Goal: Task Accomplishment & Management: Complete application form

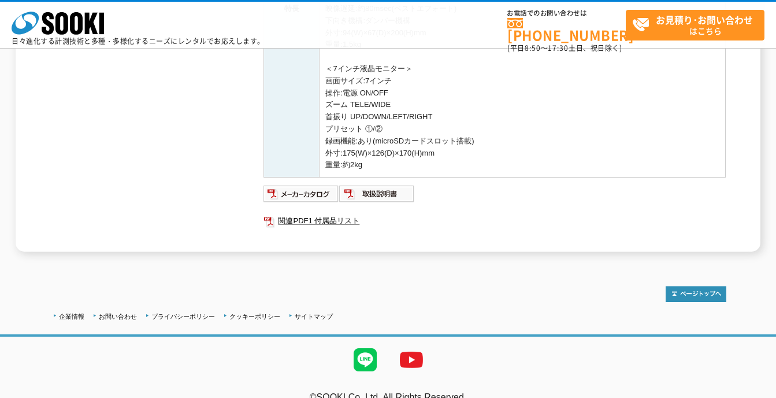
scroll to position [400, 0]
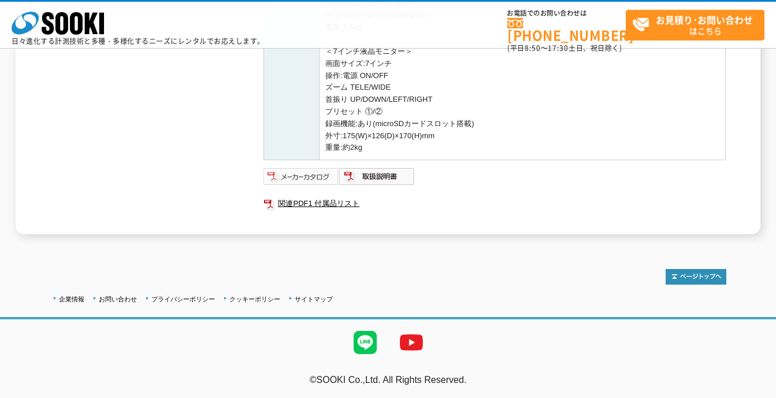
click at [318, 183] on img at bounding box center [302, 176] width 76 height 18
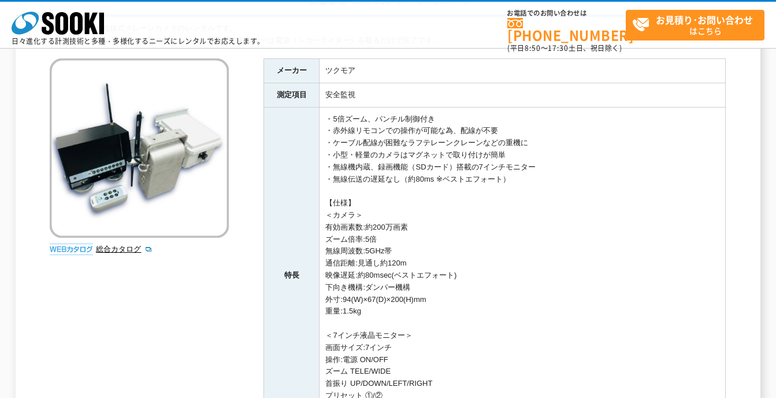
scroll to position [116, 0]
click at [109, 247] on link "総合カタログ" at bounding box center [124, 248] width 57 height 9
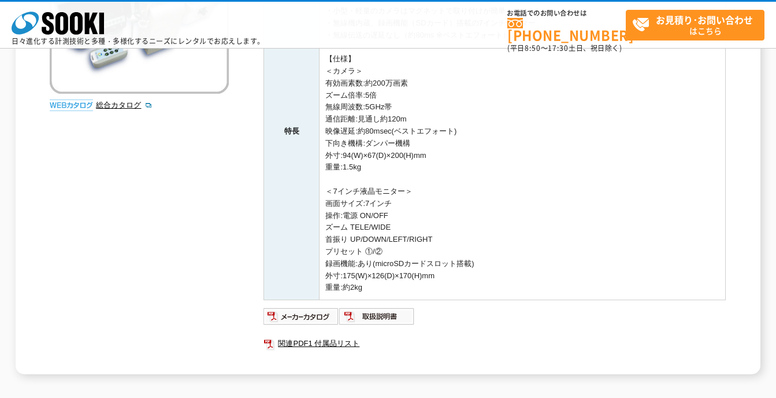
scroll to position [342, 0]
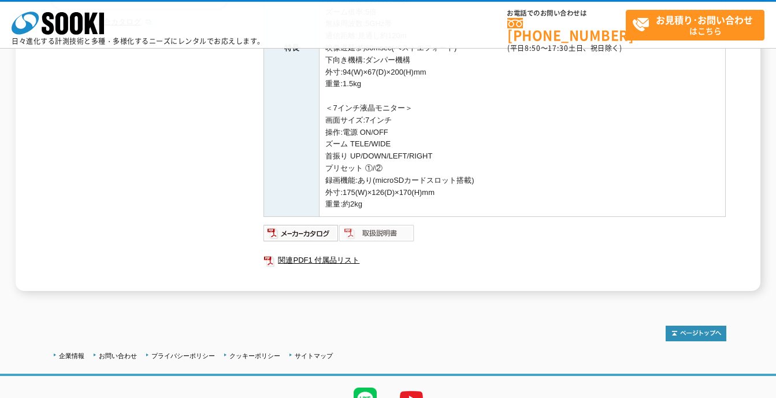
click at [386, 232] on img at bounding box center [377, 233] width 76 height 18
click at [314, 261] on link "関連PDF1 付属品リスト" at bounding box center [495, 260] width 462 height 15
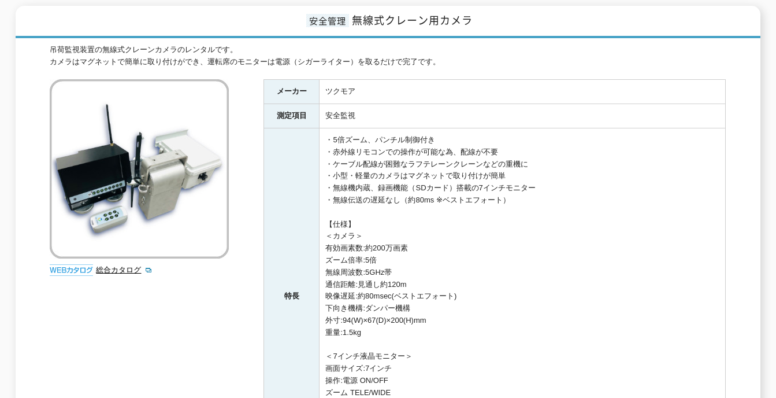
scroll to position [0, 0]
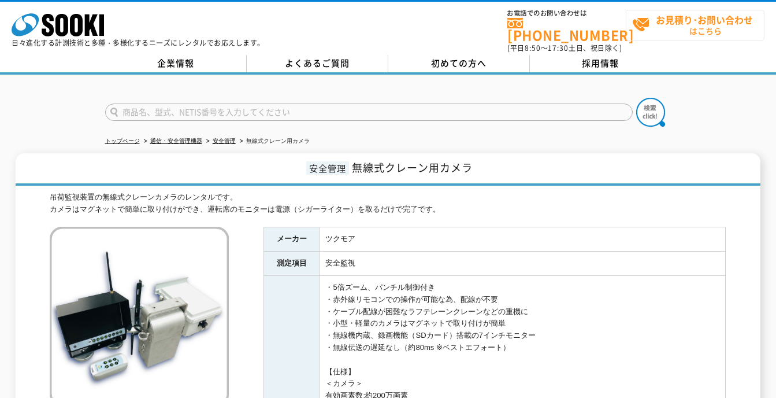
click at [703, 23] on strong "お見積り･お問い合わせ" at bounding box center [704, 20] width 97 height 14
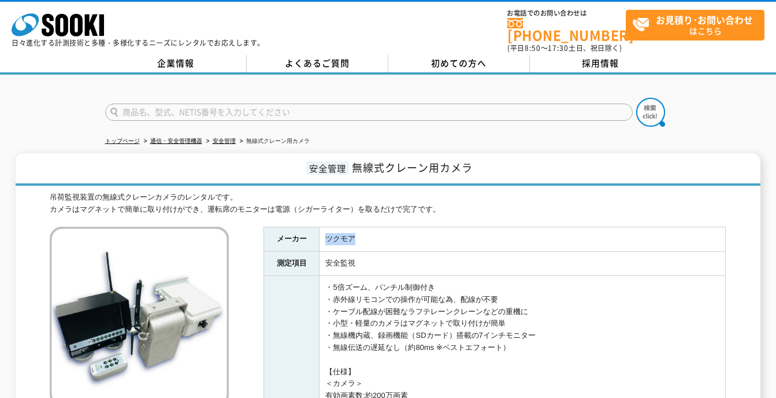
drag, startPoint x: 367, startPoint y: 236, endPoint x: 322, endPoint y: 232, distance: 44.7
click at [322, 232] on td "ツクモア" at bounding box center [523, 239] width 406 height 24
drag, startPoint x: 322, startPoint y: 232, endPoint x: 331, endPoint y: 229, distance: 8.8
copy td "ツクモア"
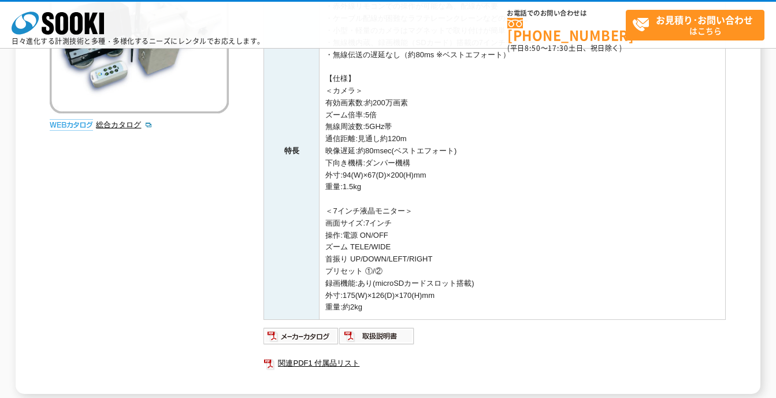
scroll to position [347, 0]
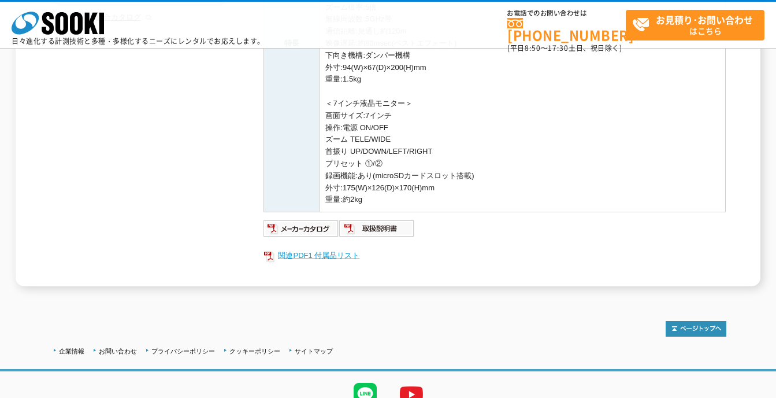
click at [328, 258] on link "関連PDF1 付属品リスト" at bounding box center [495, 255] width 462 height 15
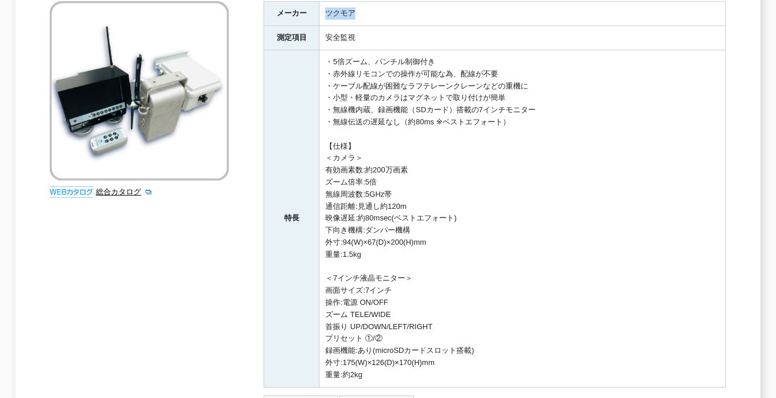
scroll to position [58, 0]
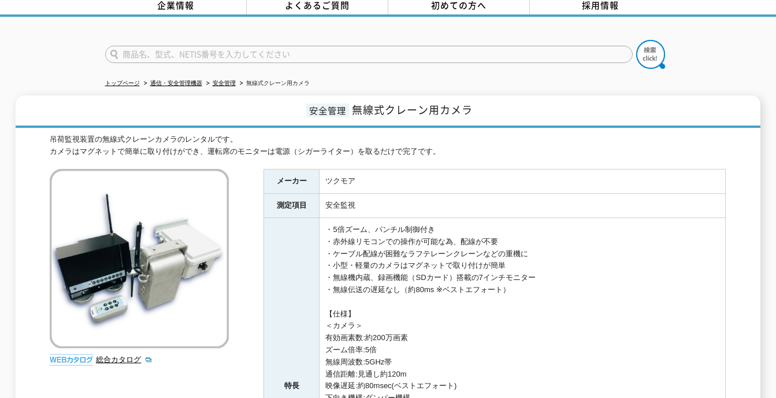
click at [412, 202] on td "安全監視" at bounding box center [523, 206] width 406 height 24
drag, startPoint x: 351, startPoint y: 98, endPoint x: 473, endPoint y: 99, distance: 121.9
click at [473, 99] on h1 "安全管理 無線式クレーン用カメラ" at bounding box center [388, 111] width 745 height 32
drag, startPoint x: 473, startPoint y: 99, endPoint x: 456, endPoint y: 101, distance: 17.5
copy span "無線式クレーン用カメラ"
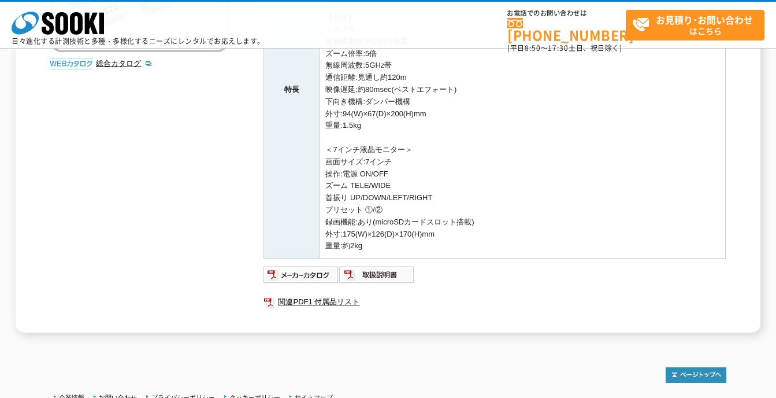
scroll to position [400, 0]
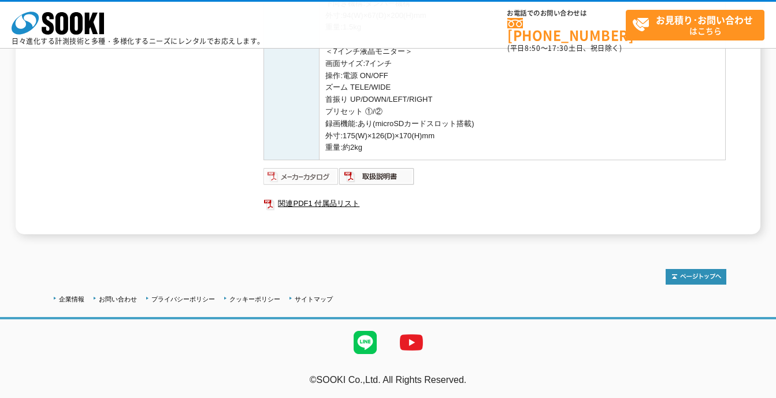
click at [302, 170] on img at bounding box center [302, 176] width 76 height 18
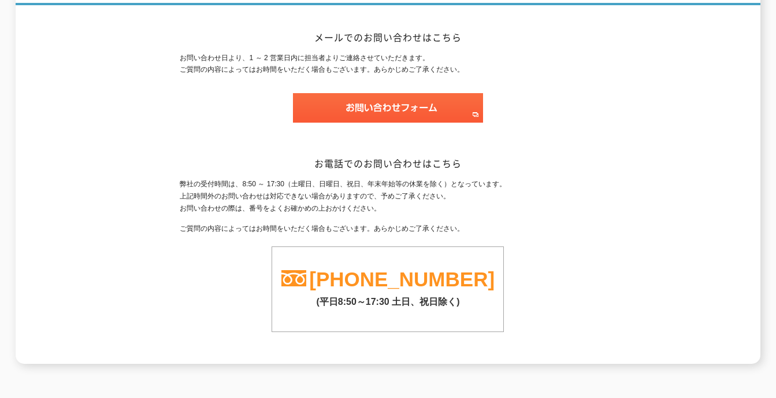
scroll to position [71, 0]
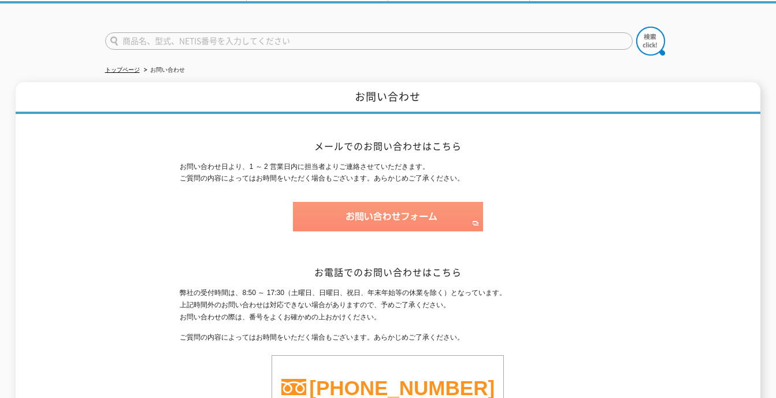
click at [400, 208] on img at bounding box center [388, 216] width 190 height 29
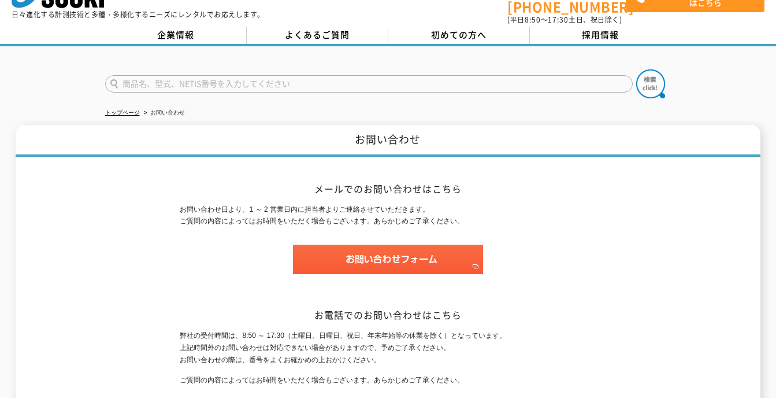
scroll to position [0, 0]
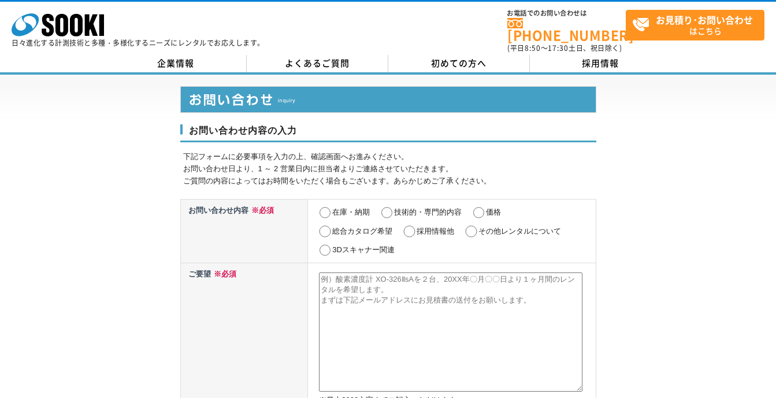
click at [482, 207] on input "価格" at bounding box center [479, 213] width 14 height 12
radio input "true"
click at [474, 226] on input "その他レンタルについて" at bounding box center [471, 231] width 14 height 12
radio input "true"
click at [482, 207] on input "価格" at bounding box center [479, 213] width 14 height 12
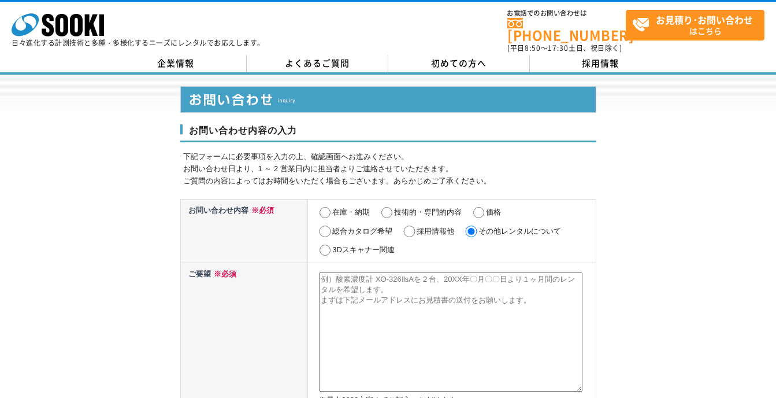
radio input "true"
click at [452, 292] on textarea at bounding box center [451, 331] width 264 height 119
click at [361, 280] on textarea at bounding box center [451, 331] width 264 height 119
paste textarea "ツクモア"
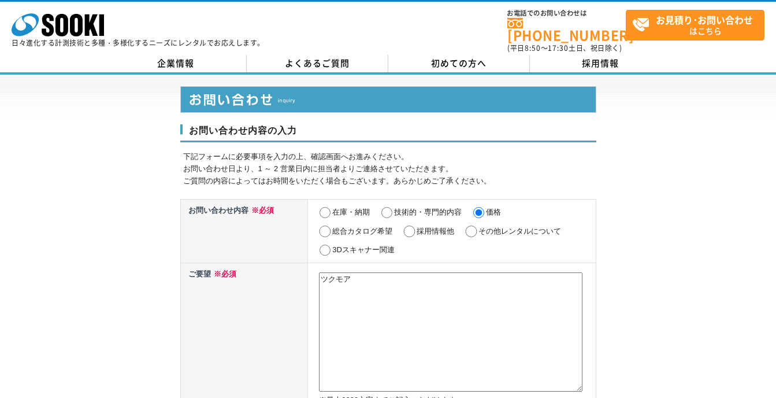
paste textarea "無線式クレーン用カメラ"
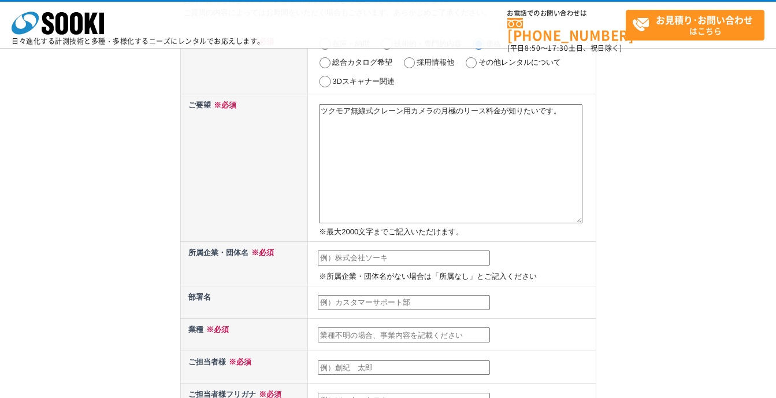
scroll to position [116, 0]
type textarea "ツクモア無線式クレーン用カメラの月極のリース料金が知りたいです。"
click at [377, 259] on input "text" at bounding box center [404, 257] width 172 height 15
type input "株式会社月形"
type input "[PERSON_NAME]"
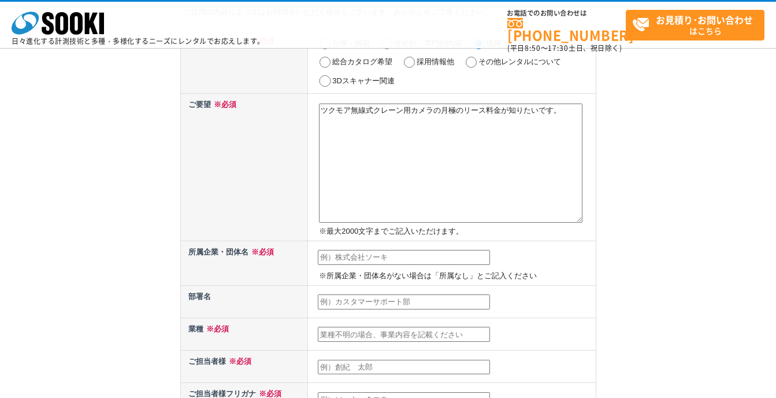
type input "[PERSON_NAME]"
type input "[PERSON_NAME][EMAIL_ADDRESS][PERSON_NAME][DOMAIN_NAME]"
type input "802"
type input "2-3-40"
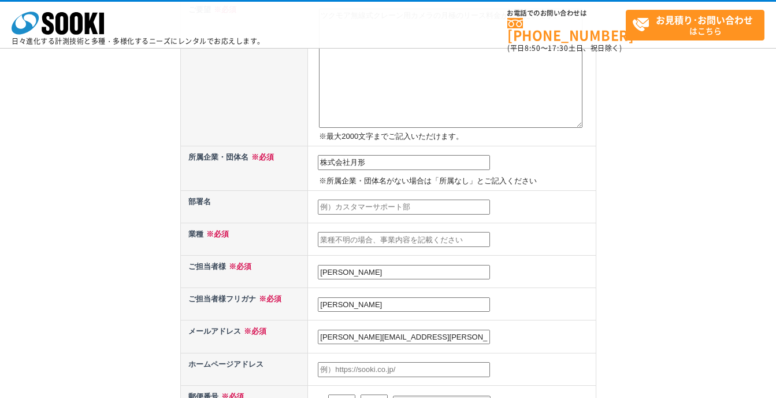
scroll to position [231, 0]
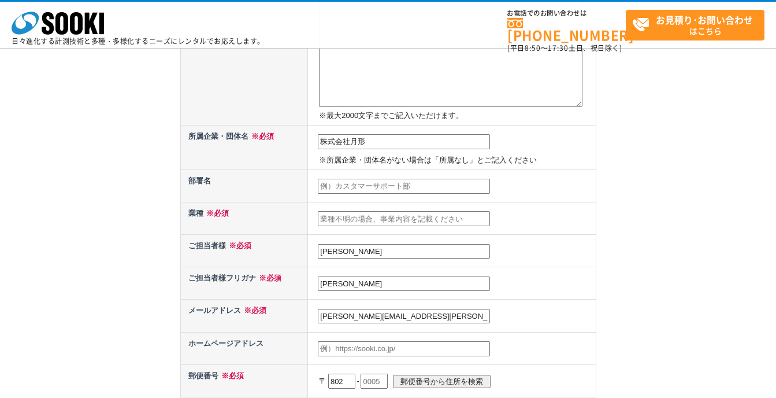
click at [361, 220] on input "text" at bounding box center [404, 218] width 172 height 15
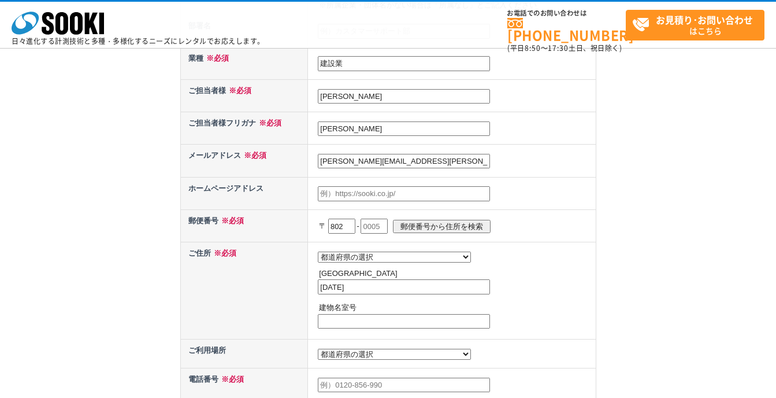
scroll to position [405, 0]
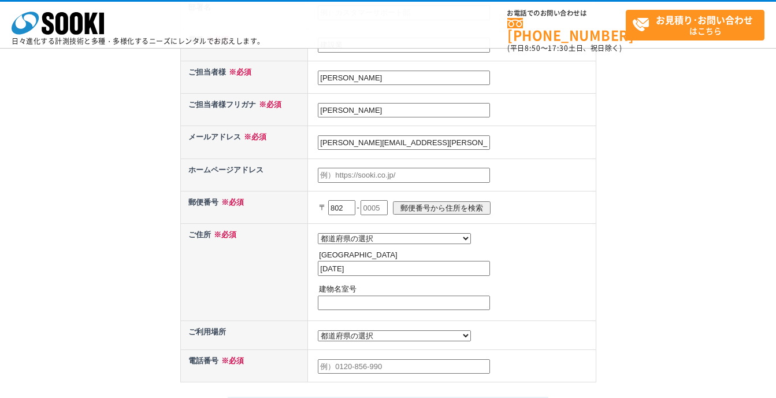
type input "建設業"
click at [354, 211] on input "802" at bounding box center [341, 207] width 27 height 15
click at [532, 173] on td at bounding box center [452, 174] width 288 height 32
click at [348, 208] on input "802" at bounding box center [341, 207] width 27 height 15
type input "8"
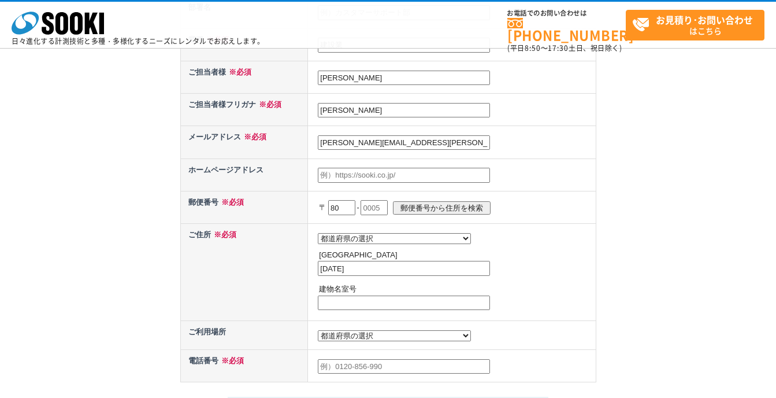
type input "8"
type input "あ"
type input "803"
type input "0823"
click at [467, 206] on input "郵便番号から住所を検索" at bounding box center [442, 207] width 98 height 13
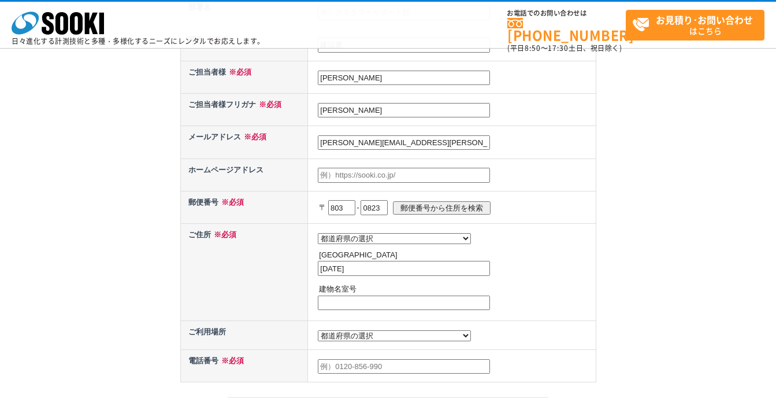
select select "40"
click at [426, 272] on input "北九州市小倉北区菜園場" at bounding box center [404, 268] width 172 height 15
type input "北九州市小倉北区菜園場2-1-9"
click at [572, 244] on td "都道府県の選択 北海道 青森県 岩手県 宮城県 秋田県 山形県 福島県 茨城県 栃木県 群馬県 埼玉県 千葉県 東京都 神奈川県 新潟県 富山県 石川県 福井…" at bounding box center [452, 271] width 288 height 97
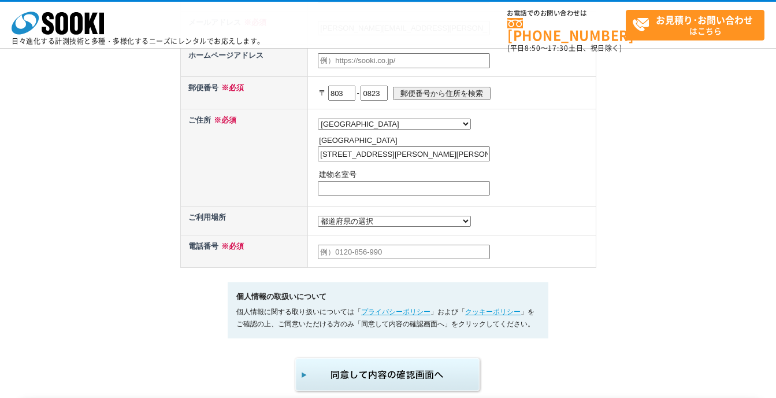
scroll to position [520, 0]
click at [375, 225] on select "都道府県の選択 利用場所未定 北海道 青森県 岩手県 宮城県 秋田県 山形県 福島県 茨城県 栃木県 群馬県 埼玉県 千葉県 東京都 神奈川県 新潟県 富山県…" at bounding box center [394, 219] width 153 height 11
select select "40"
click at [318, 217] on select "都道府県の選択 利用場所未定 北海道 青森県 岩手県 宮城県 秋田県 山形県 福島県 茨城県 栃木県 群馬県 埼玉県 千葉県 東京都 神奈川県 新潟県 富山県…" at bounding box center [394, 219] width 153 height 11
click at [371, 257] on input "text" at bounding box center [404, 250] width 172 height 15
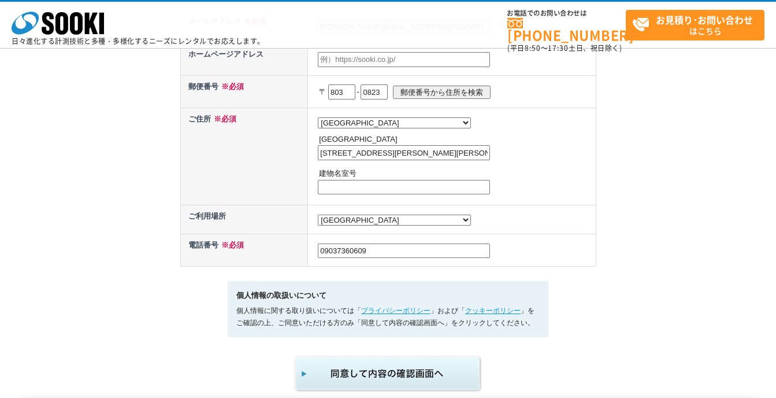
type input "09037360609"
click at [533, 199] on td "都道府県の選択 北海道 青森県 岩手県 宮城県 秋田県 山形県 福島県 茨城県 栃木県 群馬県 埼玉県 千葉県 東京都 神奈川県 新潟県 富山県 石川県 福井…" at bounding box center [452, 155] width 288 height 97
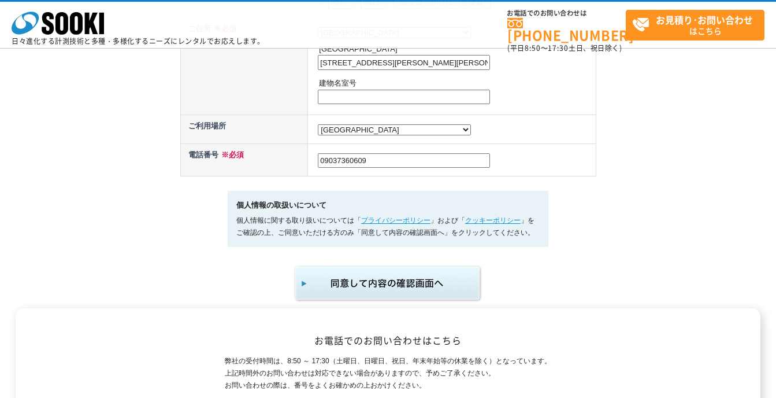
scroll to position [693, 0]
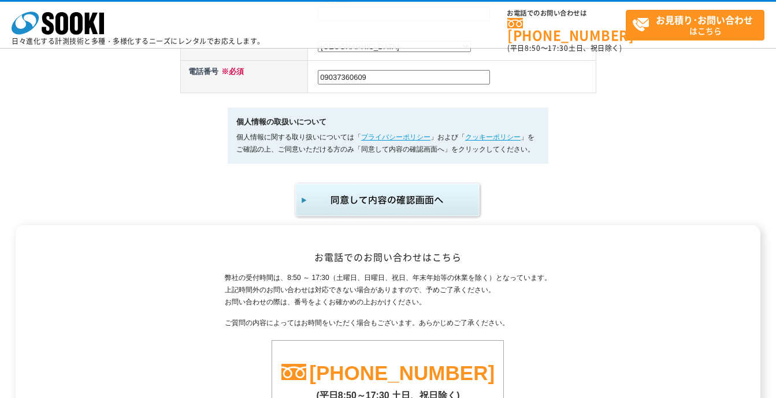
click at [412, 201] on img "submit" at bounding box center [389, 200] width 190 height 38
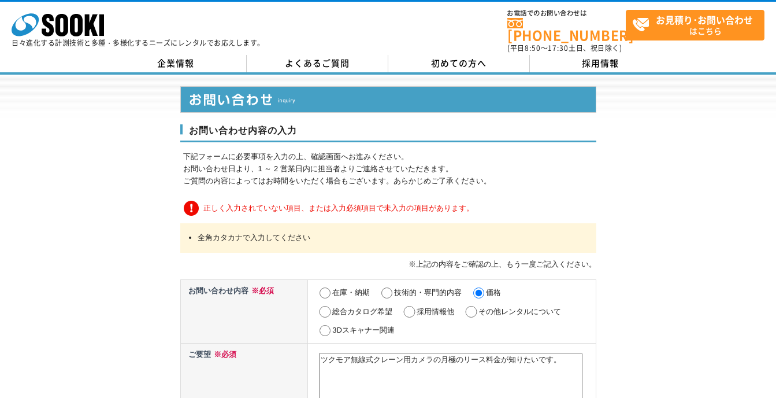
scroll to position [116, 0]
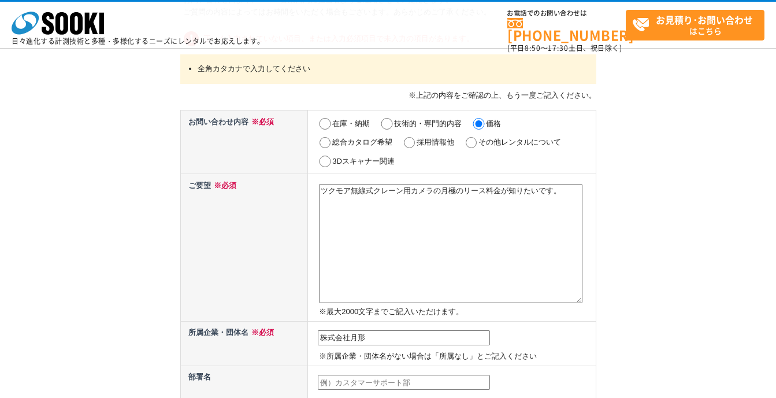
click at [470, 139] on input "その他レンタルについて" at bounding box center [471, 143] width 14 height 12
radio input "true"
click at [481, 118] on input "価格" at bounding box center [479, 124] width 14 height 12
radio input "true"
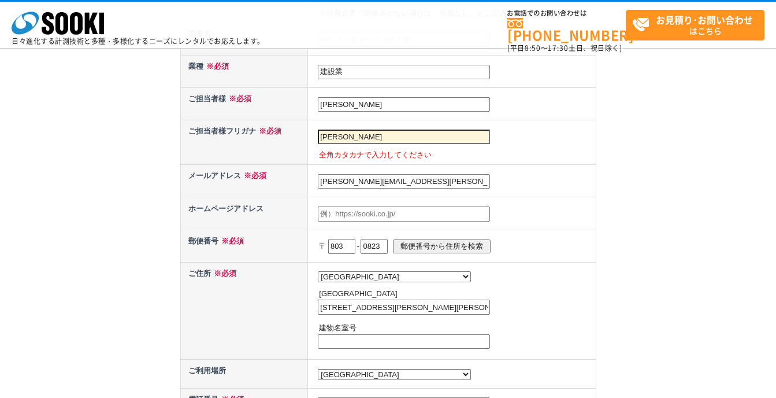
scroll to position [462, 0]
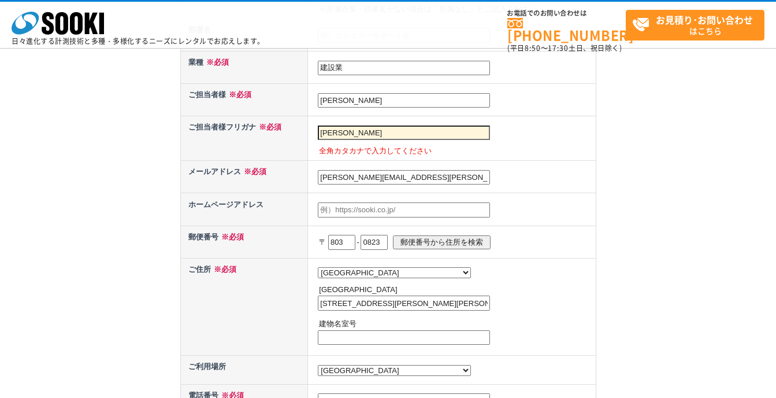
click at [377, 129] on input "月形　直貴" at bounding box center [404, 132] width 172 height 15
type input "月"
type input "t"
type input "ツキガタ　ナオキ"
click at [590, 146] on p "全角カタカナで入力してください" at bounding box center [456, 151] width 274 height 12
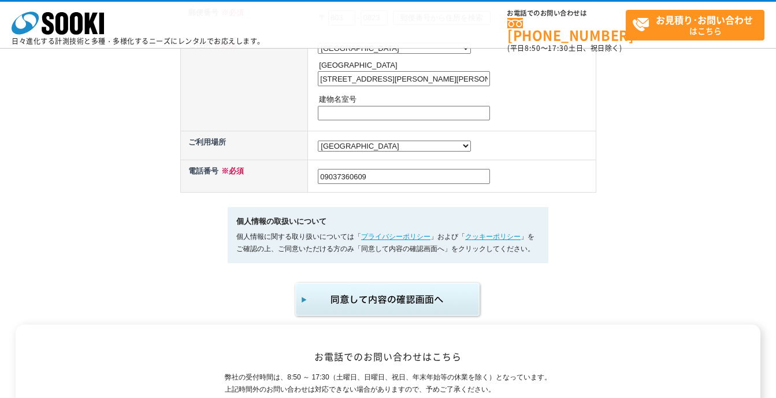
scroll to position [751, 0]
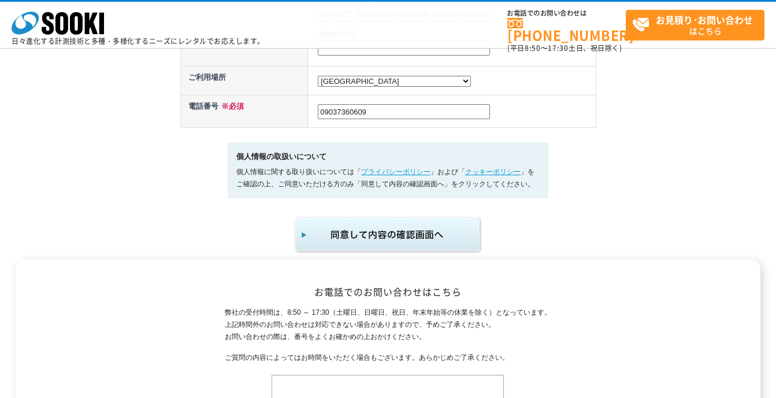
click at [385, 245] on img "submit" at bounding box center [389, 235] width 190 height 38
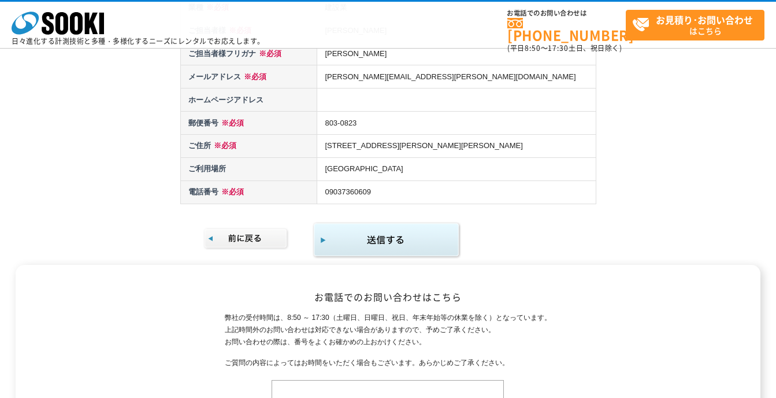
scroll to position [231, 0]
click at [400, 242] on img "submit" at bounding box center [387, 239] width 149 height 38
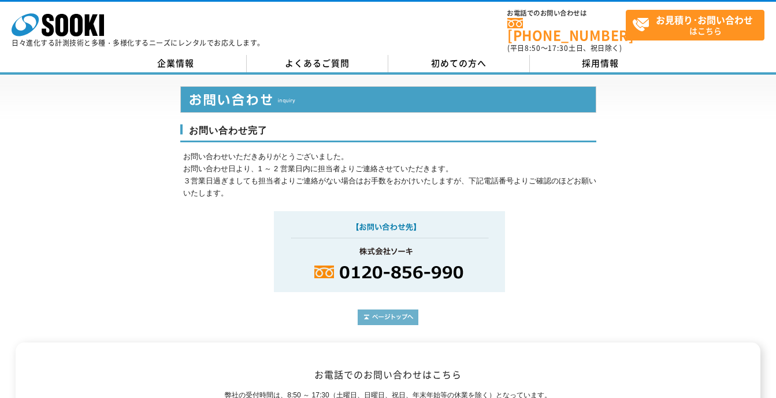
click at [406, 315] on img at bounding box center [388, 317] width 61 height 16
